Goal: Find specific page/section: Find specific page/section

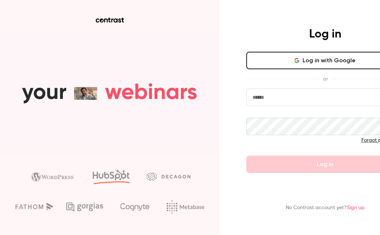
click at [309, 65] on button "Log in with Google" at bounding box center [325, 61] width 158 height 18
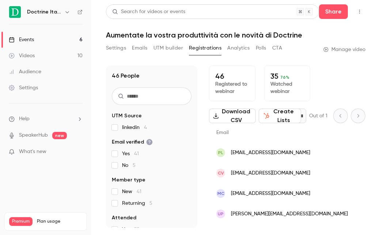
click at [48, 20] on nav "Doctrine Italia Events 6 Videos 10 Audience Settings Help SpeakerHub new What's…" at bounding box center [45, 117] width 91 height 235
click at [48, 15] on h6 "Doctrine Italia" at bounding box center [44, 11] width 34 height 7
click at [33, 38] on div "Events" at bounding box center [21, 39] width 25 height 7
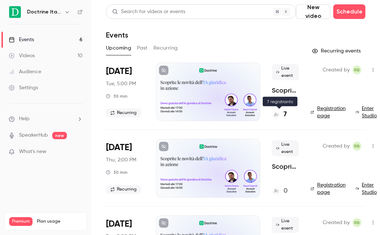
click at [287, 117] on div "7" at bounding box center [285, 115] width 27 height 10
click at [284, 114] on h4 "7" at bounding box center [284, 115] width 3 height 10
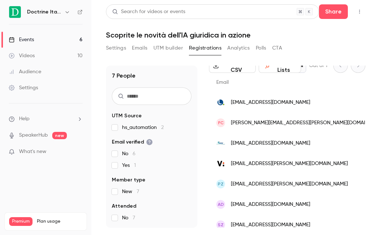
scroll to position [58, 0]
